Goal: Find specific page/section: Find specific page/section

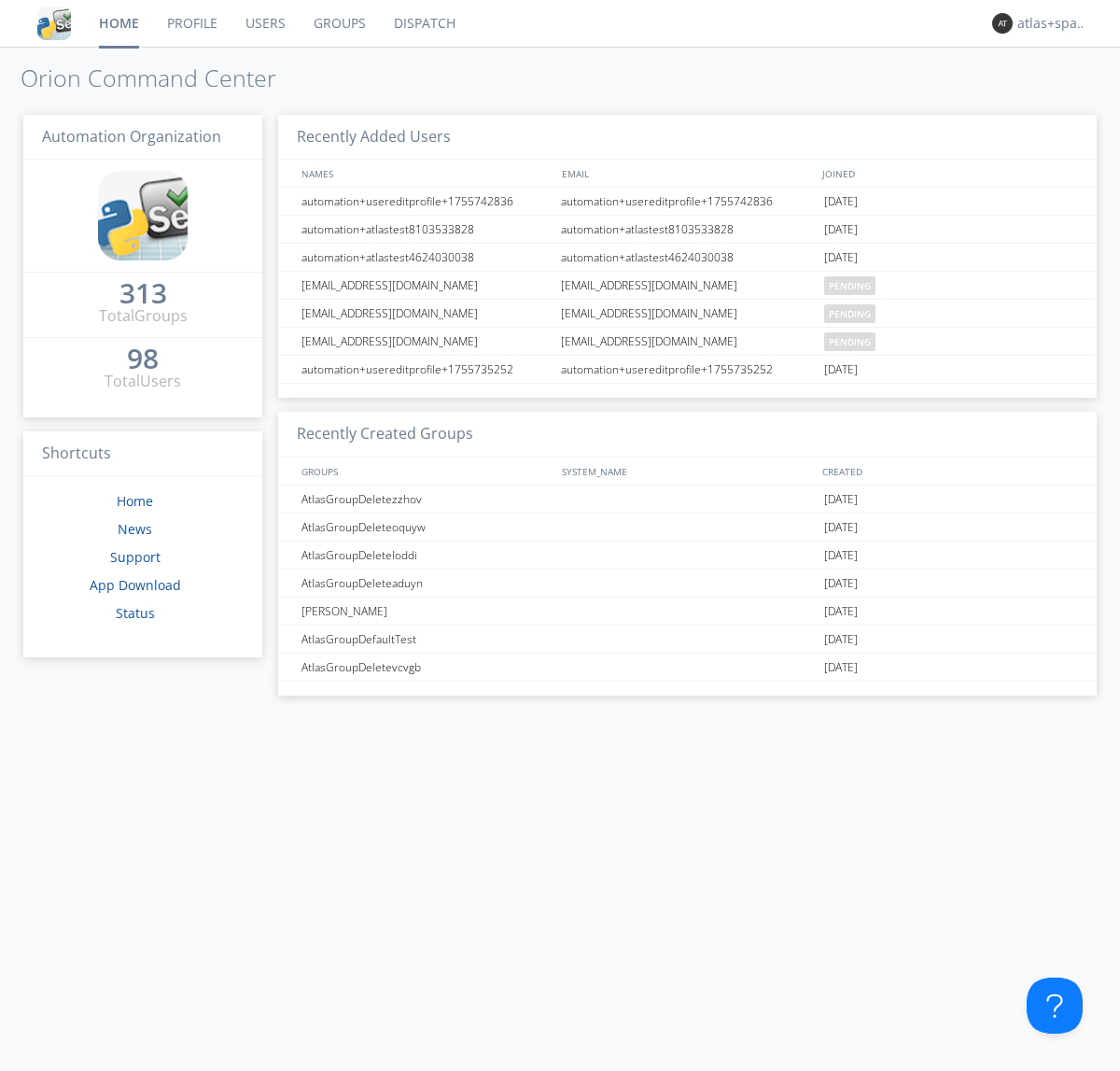
click at [423, 23] on link "Dispatch" at bounding box center [425, 23] width 89 height 47
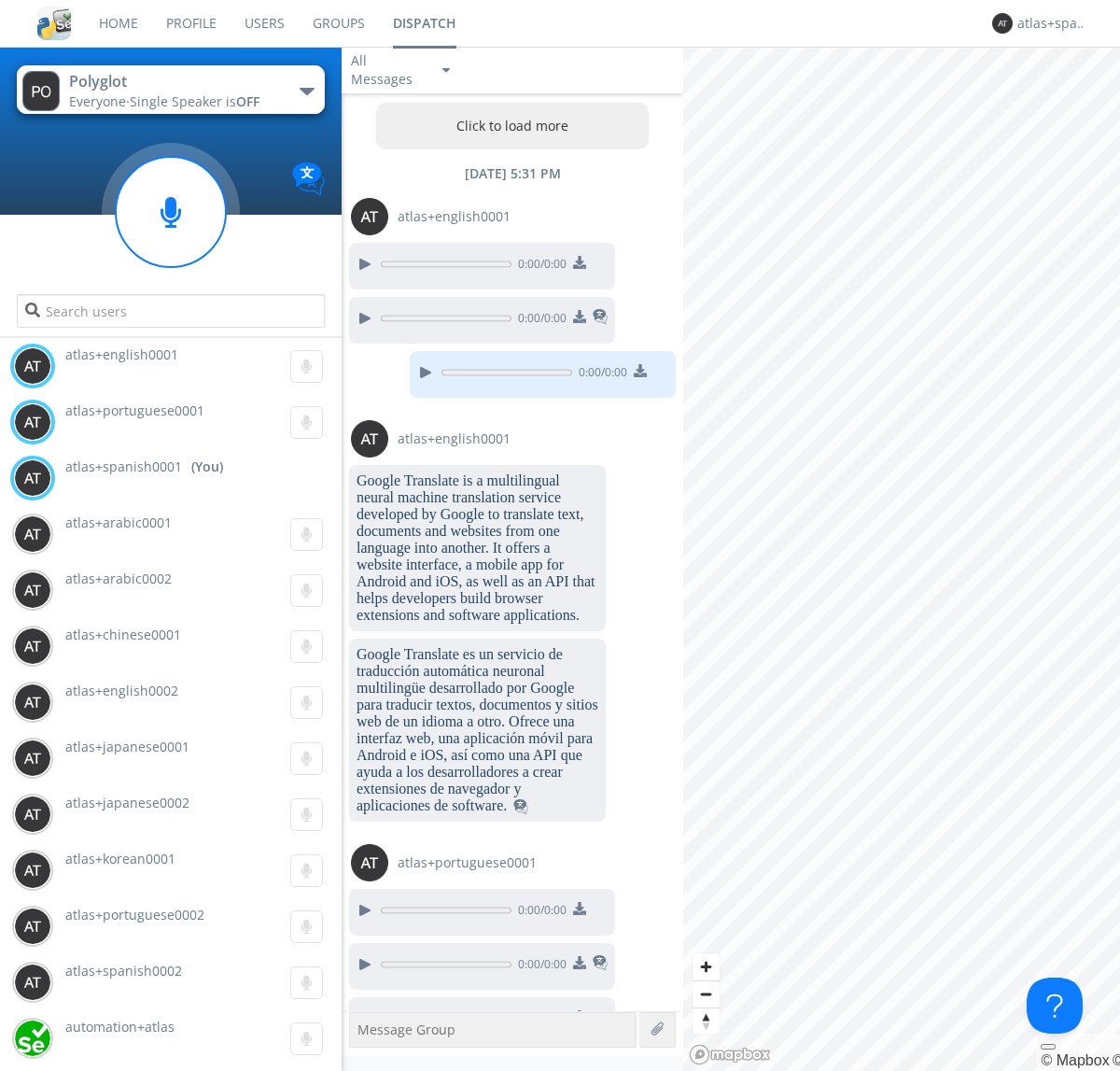
click at [507, 126] on button "Click to load more" at bounding box center [513, 126] width 273 height 47
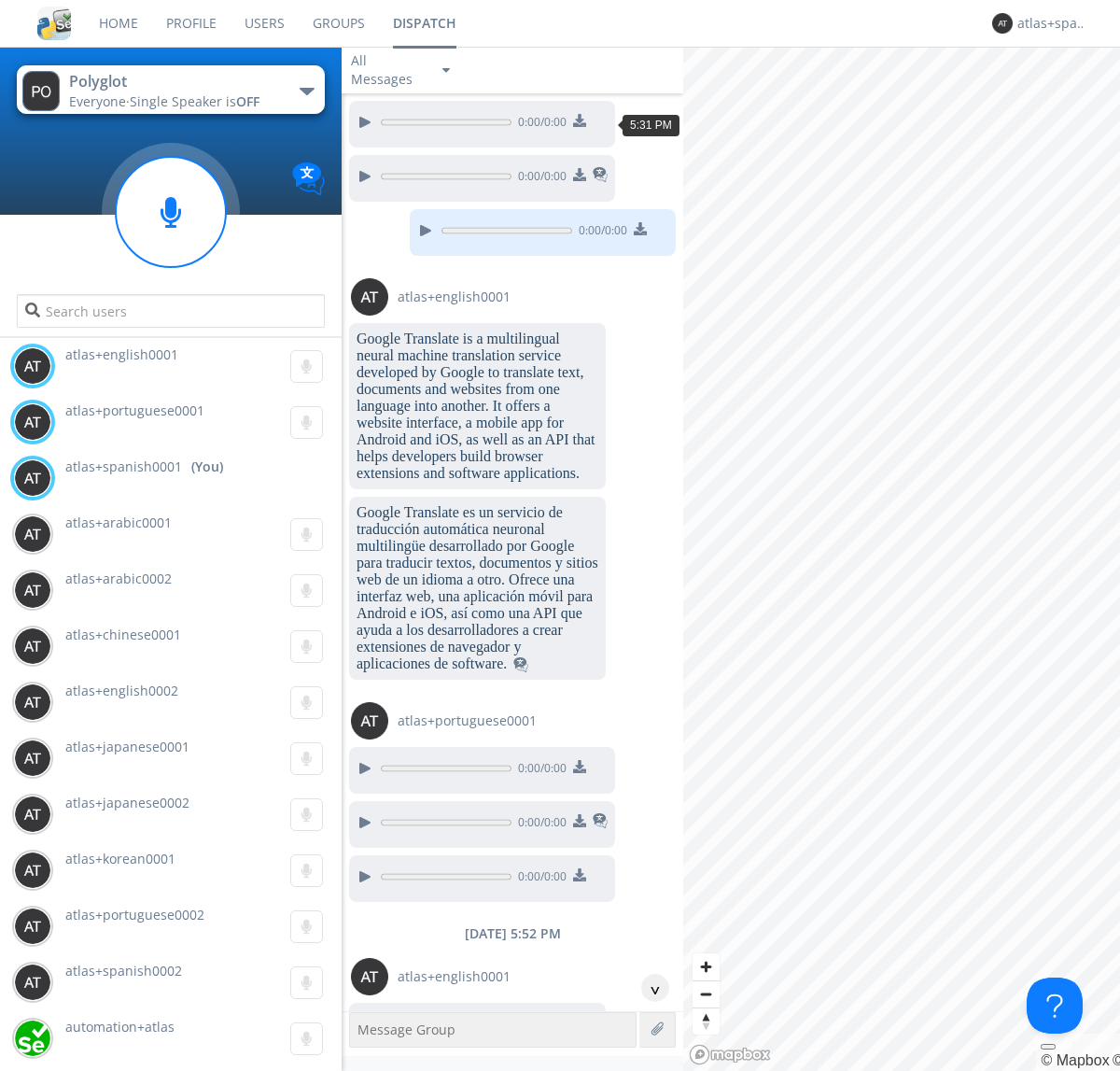
scroll to position [2868, 0]
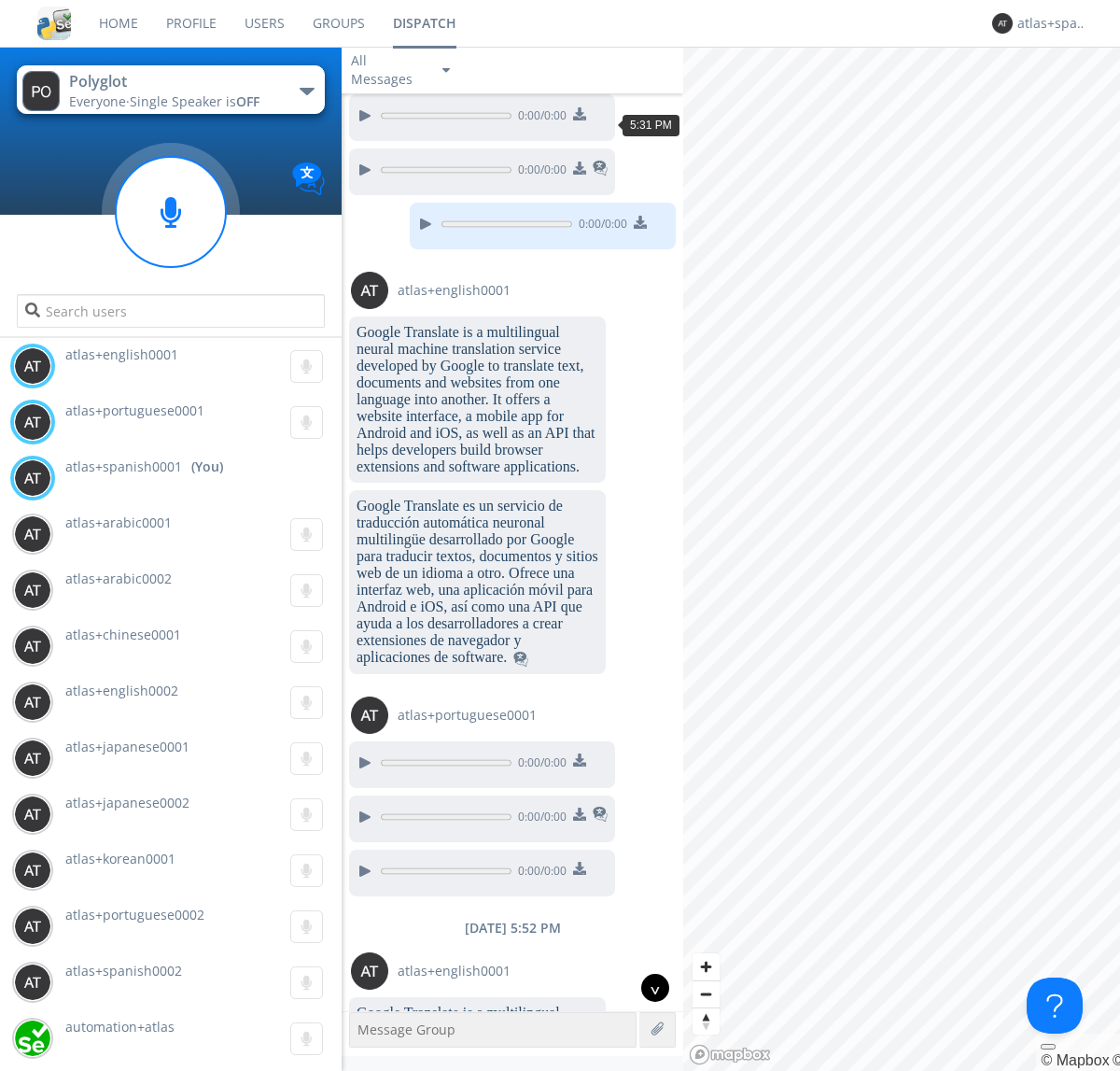
click at [648, 988] on div "^" at bounding box center [655, 988] width 28 height 28
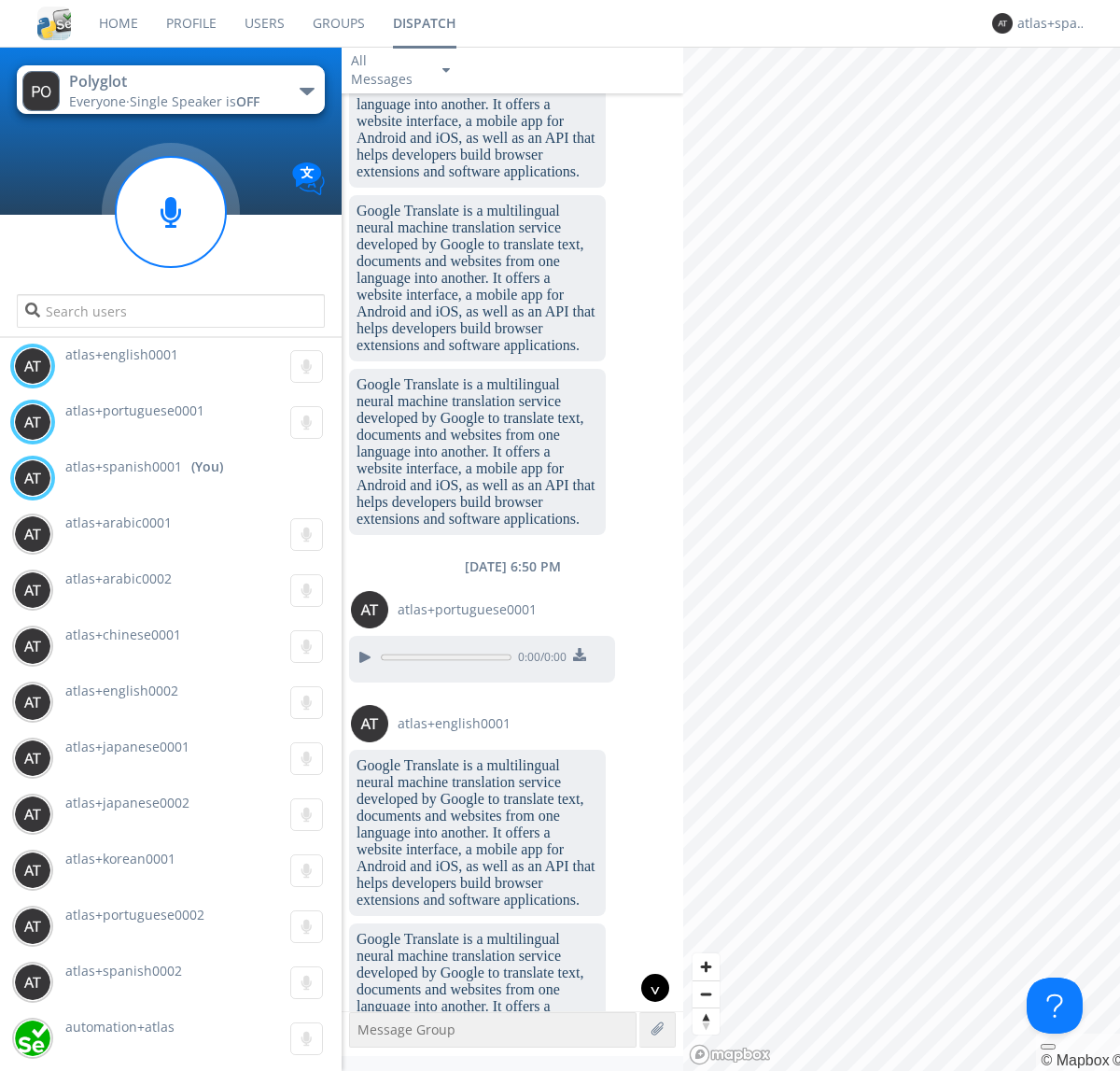
scroll to position [4540, 0]
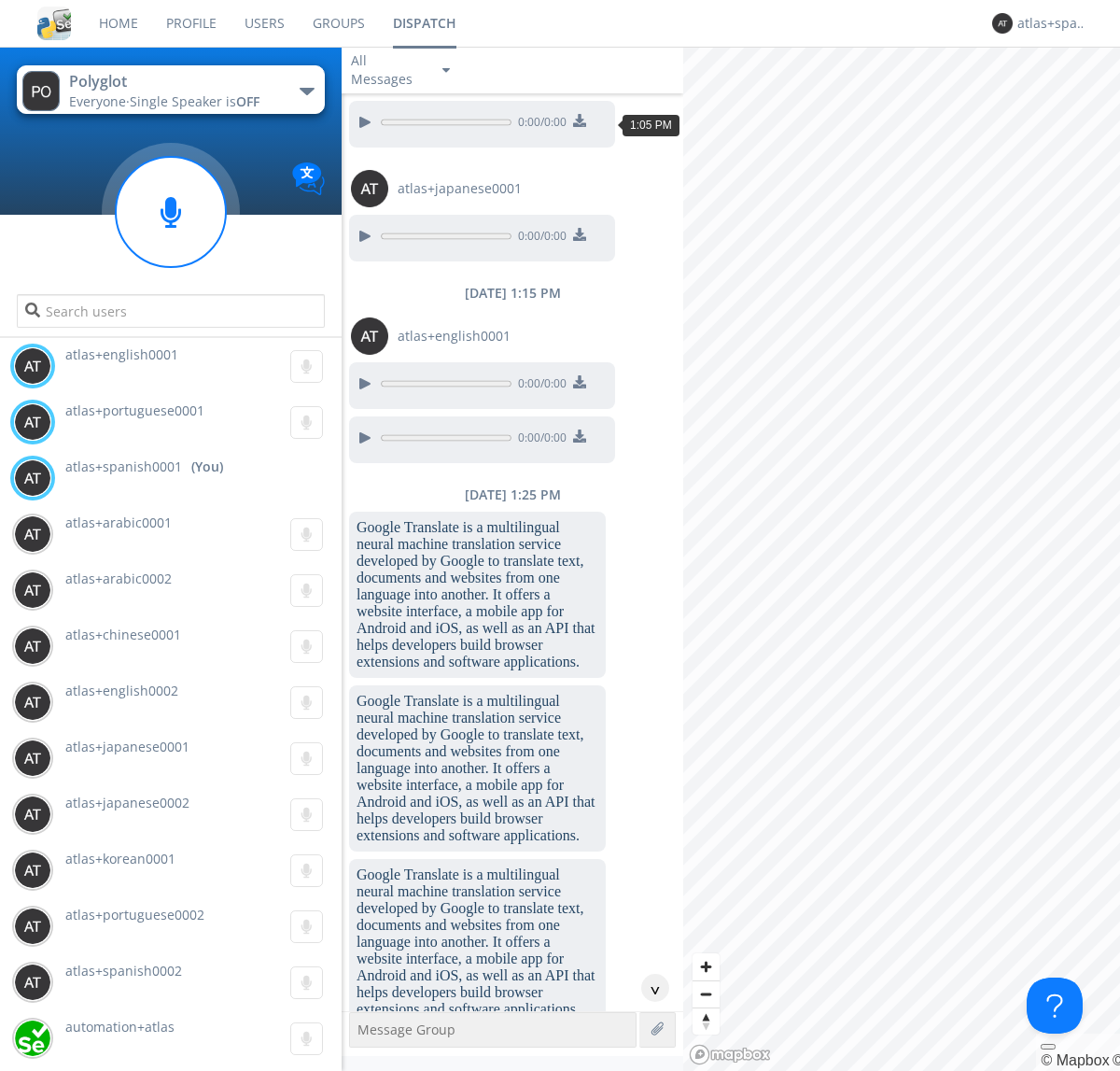
scroll to position [1639, 0]
click at [648, 988] on div "^" at bounding box center [655, 988] width 28 height 28
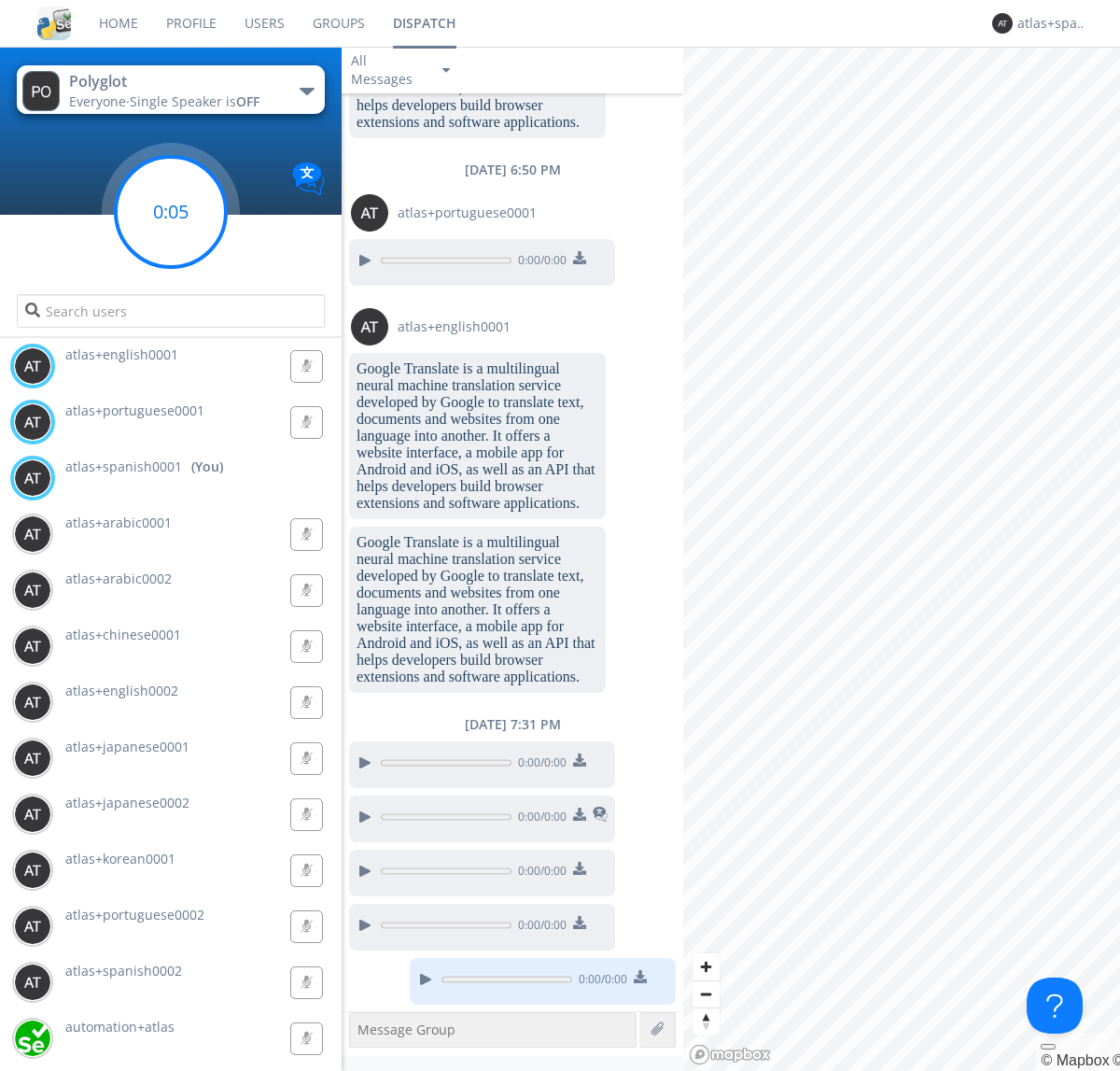
scroll to position [6091, 0]
click at [171, 211] on g at bounding box center [171, 212] width 111 height 111
